Goal: Task Accomplishment & Management: Manage account settings

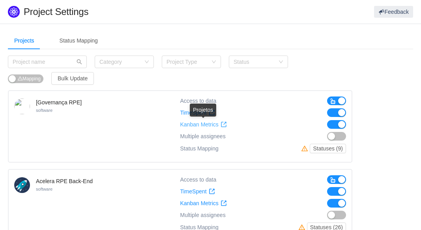
click at [204, 127] on span "Kanban Metrics" at bounding box center [199, 124] width 38 height 7
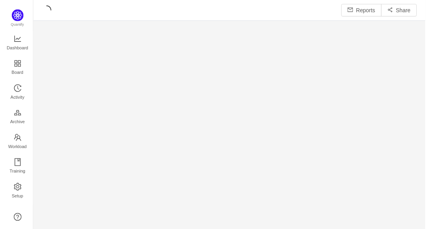
scroll to position [219, 377]
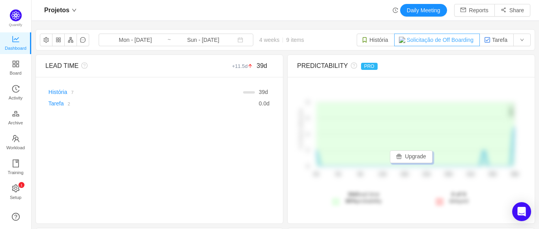
click at [426, 38] on button "Solicitação de Off Boarding" at bounding box center [437, 40] width 86 height 13
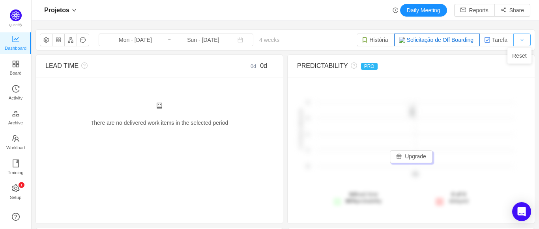
click at [426, 42] on button "button" at bounding box center [521, 40] width 17 height 13
click at [362, 39] on img "button" at bounding box center [364, 40] width 6 height 6
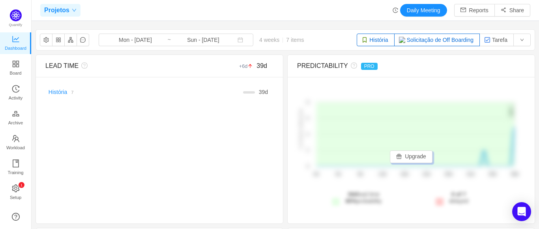
click at [64, 8] on span "Projetos" at bounding box center [56, 10] width 25 height 13
click at [151, 7] on div "Projetos Daily Meeting Reports Share" at bounding box center [285, 10] width 490 height 13
click at [47, 43] on button "button" at bounding box center [46, 40] width 13 height 13
click at [45, 46] on button "button" at bounding box center [46, 40] width 13 height 13
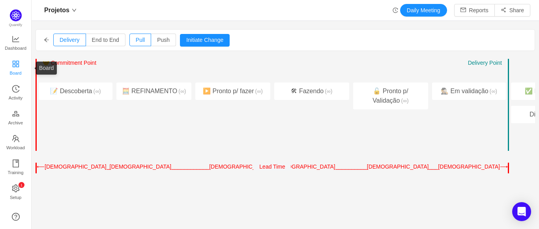
click at [20, 69] on span "Board" at bounding box center [16, 73] width 12 height 16
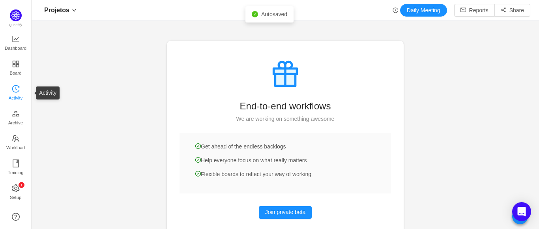
click at [14, 100] on span "Activity" at bounding box center [16, 98] width 14 height 16
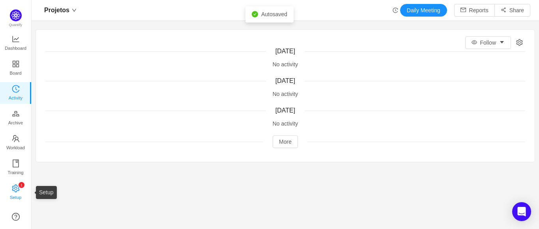
click at [16, 198] on span "Setup" at bounding box center [15, 197] width 11 height 16
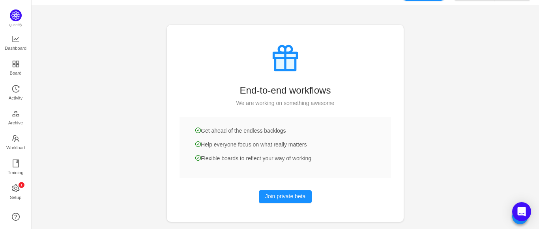
scroll to position [24, 0]
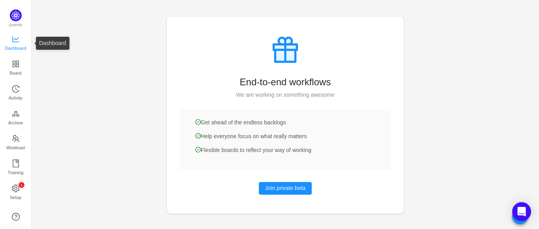
click at [12, 35] on link "Dashboard" at bounding box center [16, 43] width 8 height 16
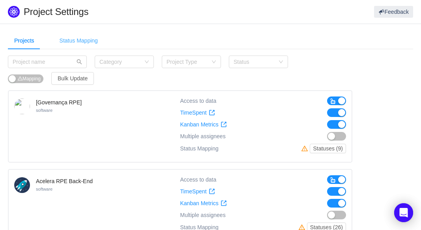
click at [77, 41] on div "Status Mapping" at bounding box center [78, 41] width 51 height 18
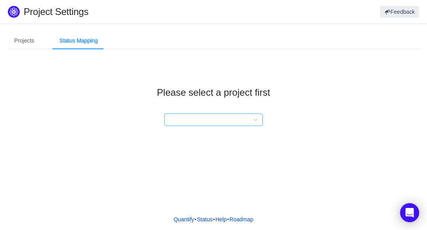
click at [246, 121] on div at bounding box center [211, 120] width 84 height 12
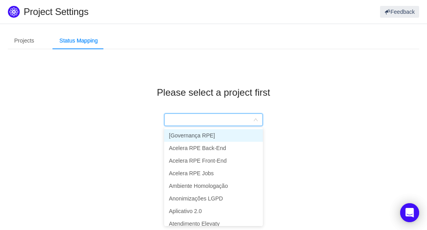
click at [221, 136] on li "[Governança RPE]" at bounding box center [213, 135] width 99 height 13
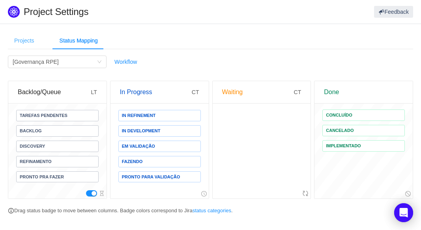
click at [30, 42] on div "Projects" at bounding box center [24, 41] width 33 height 18
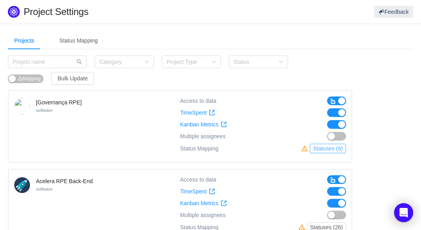
click at [332, 146] on button "Statuses (9)" at bounding box center [327, 148] width 36 height 9
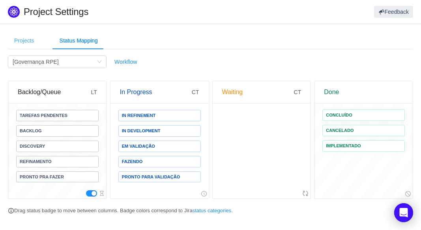
click at [24, 41] on div "Projects" at bounding box center [24, 41] width 33 height 18
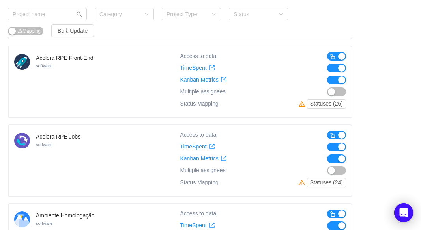
scroll to position [473, 0]
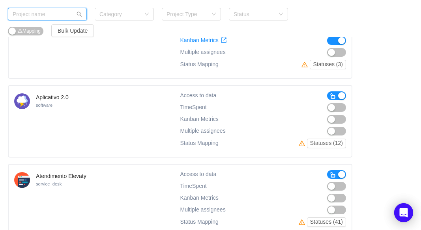
click at [48, 18] on input "text" at bounding box center [47, 14] width 79 height 13
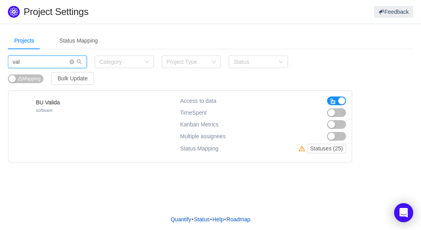
scroll to position [0, 0]
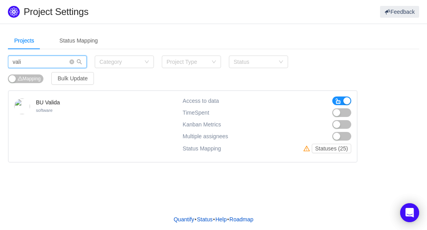
type input "vali"
click at [346, 127] on button "button" at bounding box center [341, 124] width 19 height 9
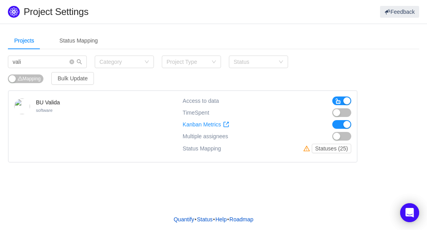
click at [345, 117] on button "button" at bounding box center [341, 112] width 19 height 9
click at [204, 123] on span "Kanban Metrics" at bounding box center [202, 124] width 38 height 7
click at [67, 61] on input "vali" at bounding box center [47, 62] width 79 height 13
click at [73, 61] on icon "icon: close-circle" at bounding box center [71, 62] width 5 height 5
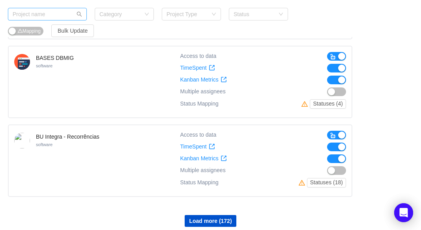
scroll to position [696, 0]
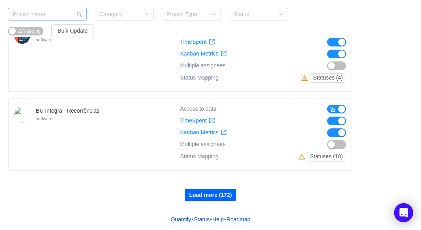
click at [223, 196] on button "Load more (172)" at bounding box center [209, 195] width 51 height 12
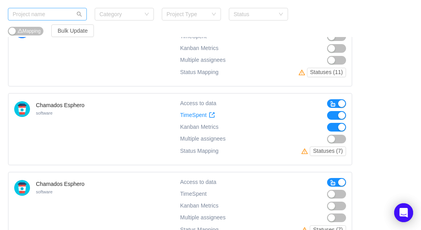
scroll to position [1327, 0]
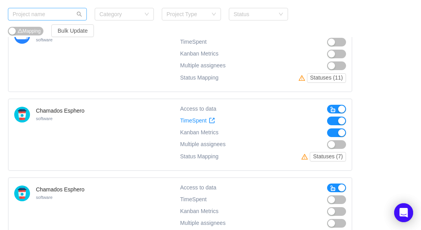
click at [213, 129] on div "Kanban Metrics Kanban Metrics" at bounding box center [200, 133] width 40 height 9
click at [211, 130] on span "Kanban Metrics" at bounding box center [199, 132] width 38 height 6
click at [348, 129] on div "Chamados Esphero software Access to data TimeSpent TimeSpent Kanban Metrics Kan…" at bounding box center [180, 135] width 344 height 73
click at [342, 132] on button "button" at bounding box center [336, 133] width 19 height 9
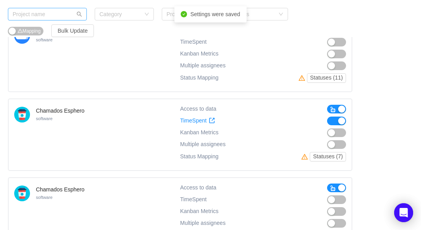
click at [342, 132] on button "button" at bounding box center [336, 133] width 19 height 9
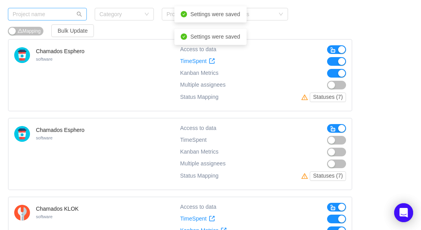
scroll to position [1445, 0]
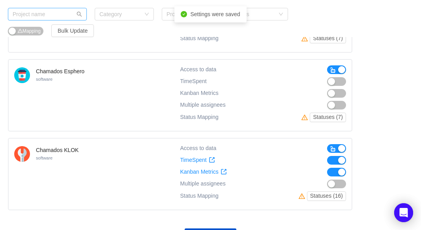
click at [346, 86] on div "Chamados Esphero software Access to data TimeSpent TimeSpent Kanban Metrics Kan…" at bounding box center [180, 95] width 344 height 73
click at [339, 82] on button "button" at bounding box center [336, 81] width 19 height 9
click at [337, 94] on button "button" at bounding box center [336, 93] width 19 height 9
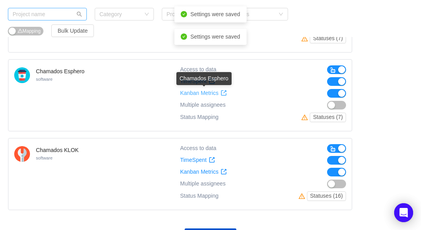
click at [215, 91] on span "Kanban Metrics" at bounding box center [199, 93] width 38 height 7
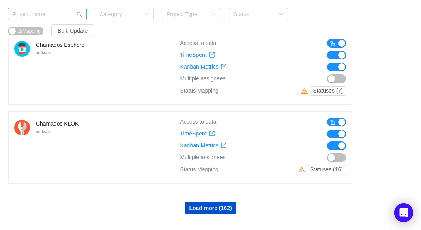
scroll to position [1485, 0]
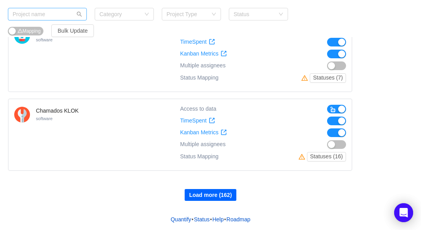
click at [196, 196] on button "Load more (162)" at bounding box center [209, 195] width 51 height 12
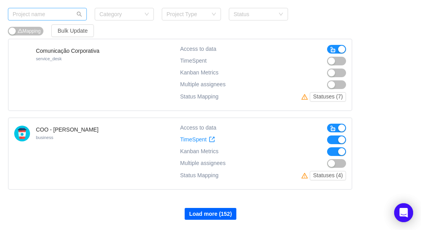
scroll to position [2273, 0]
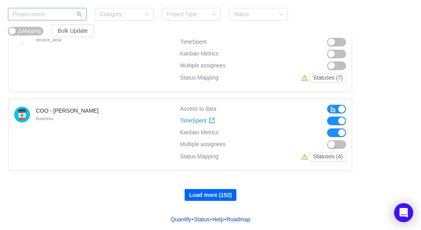
click at [214, 194] on button "Load more (152)" at bounding box center [209, 195] width 51 height 12
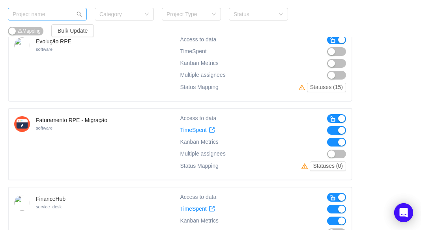
scroll to position [2825, 0]
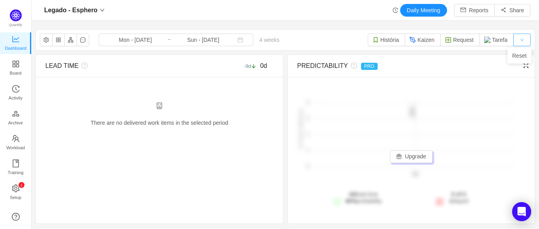
click at [516, 36] on button "button" at bounding box center [521, 40] width 17 height 13
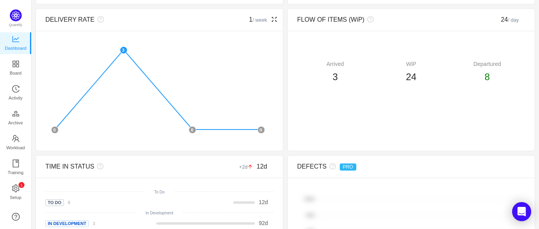
scroll to position [197, 0]
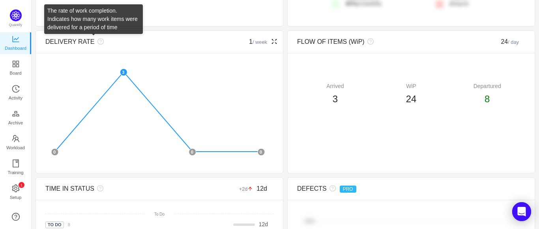
click at [94, 45] on div "DELIVERY RATE" at bounding box center [130, 41] width 171 height 9
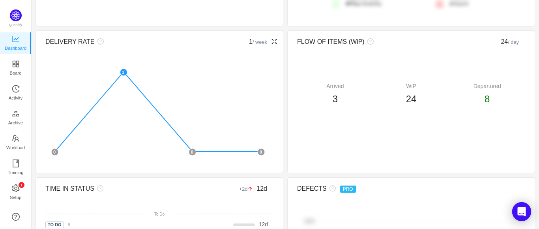
click at [94, 46] on div "DELIVERY RATE" at bounding box center [130, 41] width 171 height 9
click at [97, 44] on icon "icon: question-circle" at bounding box center [100, 41] width 6 height 6
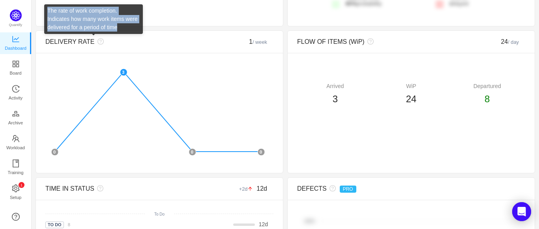
drag, startPoint x: 47, startPoint y: 8, endPoint x: 139, endPoint y: 27, distance: 93.8
click at [139, 27] on div "The rate of work completion. Indicates how many work items were delivered for a…" at bounding box center [93, 19] width 99 height 30
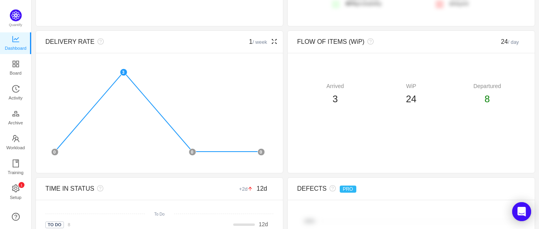
click at [261, 43] on small "/ week" at bounding box center [259, 42] width 15 height 6
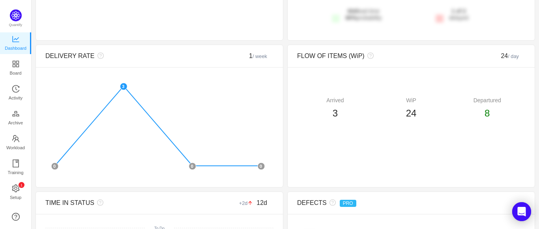
scroll to position [315, 0]
